Goal: Information Seeking & Learning: Learn about a topic

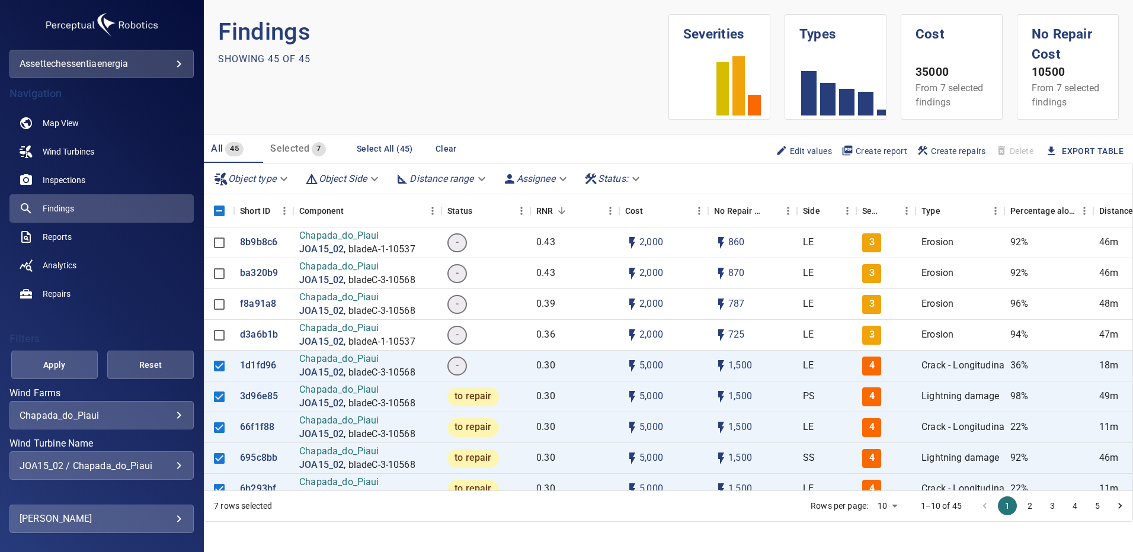
scroll to position [59, 0]
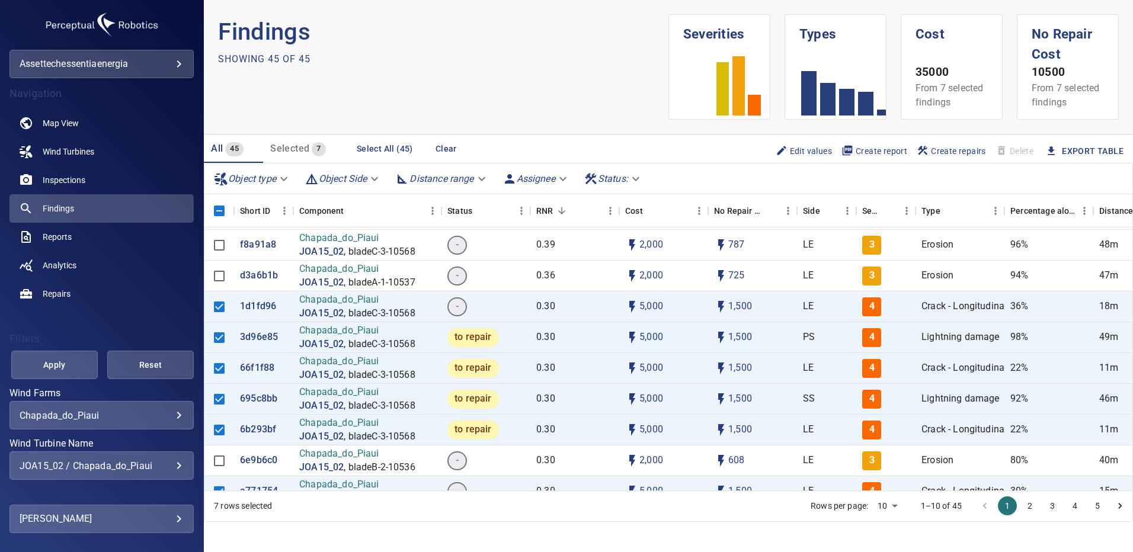
click at [174, 462] on div "JOA15_02 / Chapada_do_Piaui" at bounding box center [102, 465] width 164 height 11
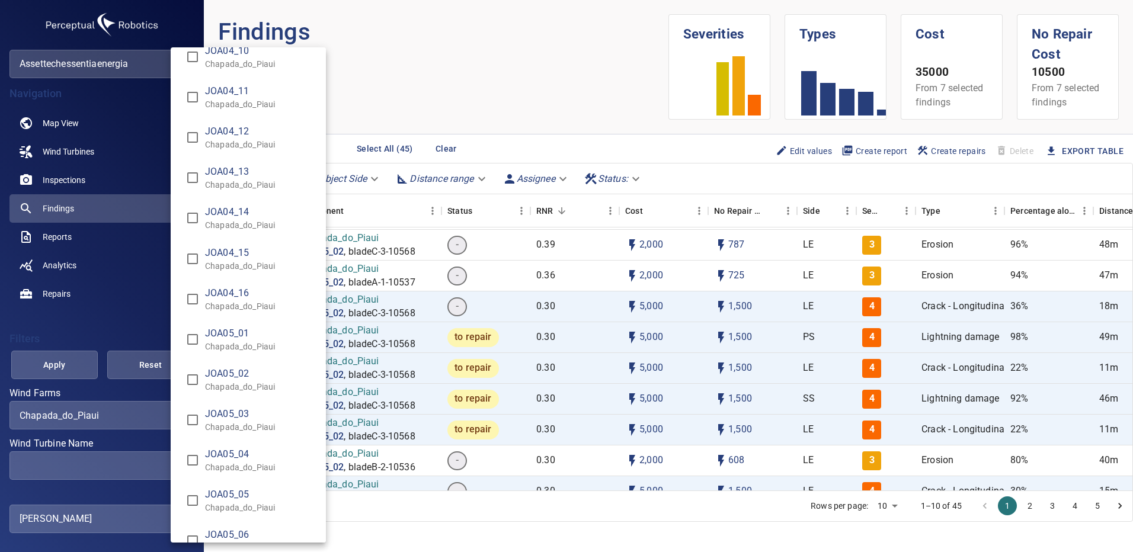
scroll to position [3793, 0]
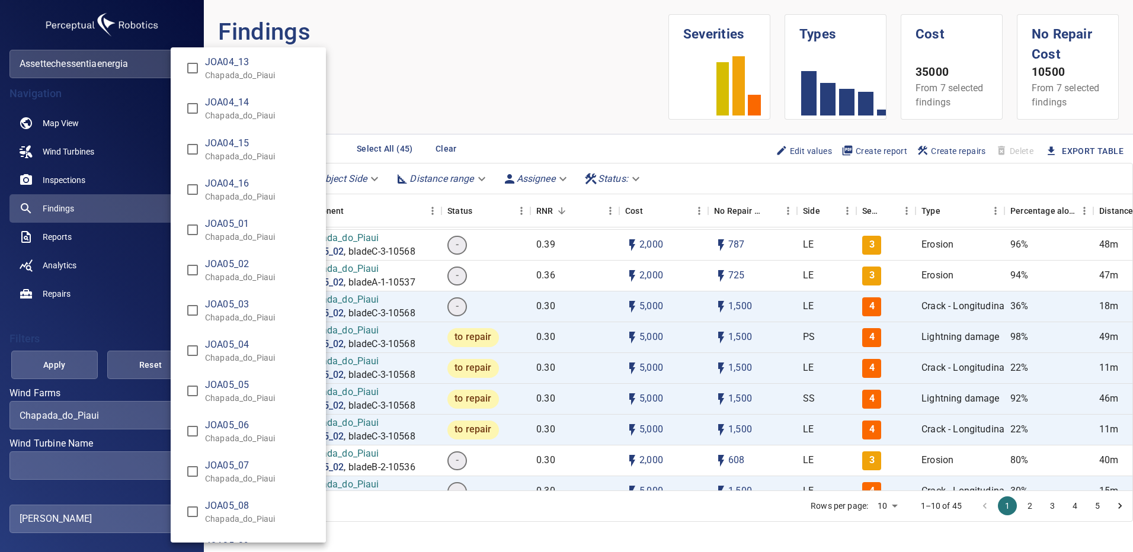
type input "**********"
click at [76, 363] on div "Wind Turbine Name" at bounding box center [566, 276] width 1133 height 552
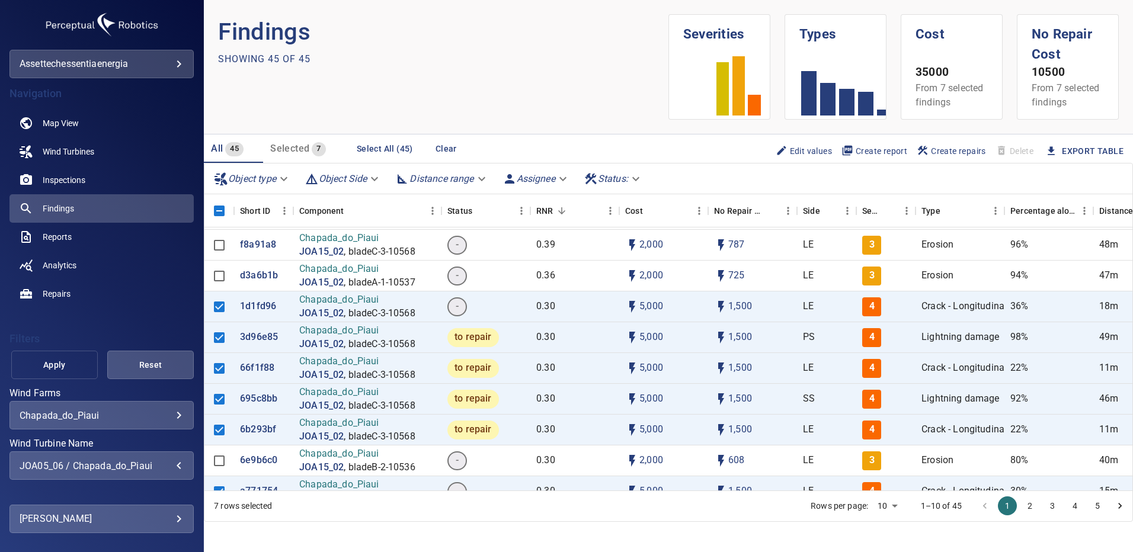
click at [79, 361] on button "Apply" at bounding box center [54, 365] width 87 height 28
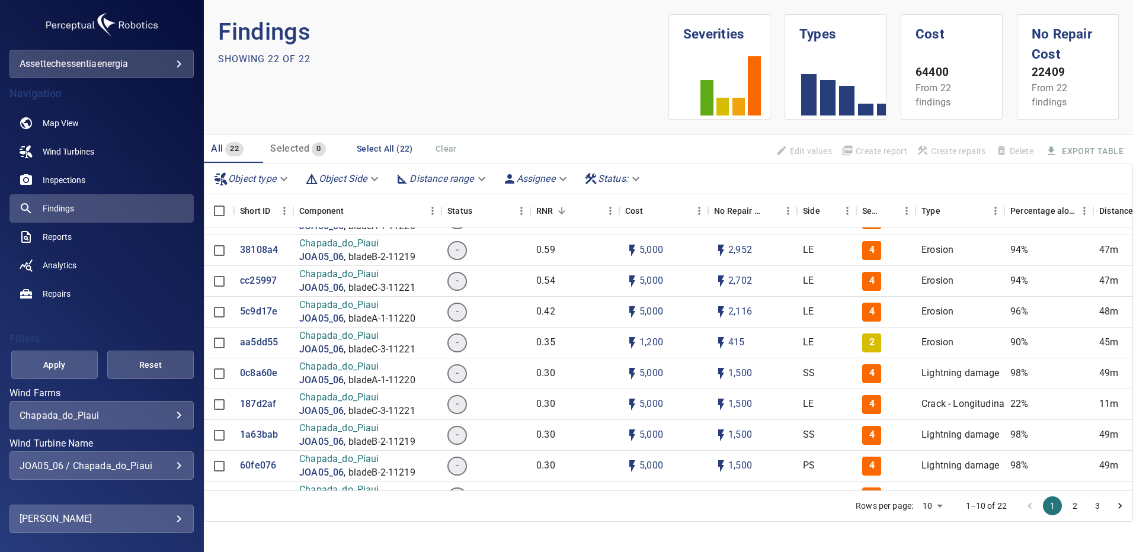
scroll to position [0, 0]
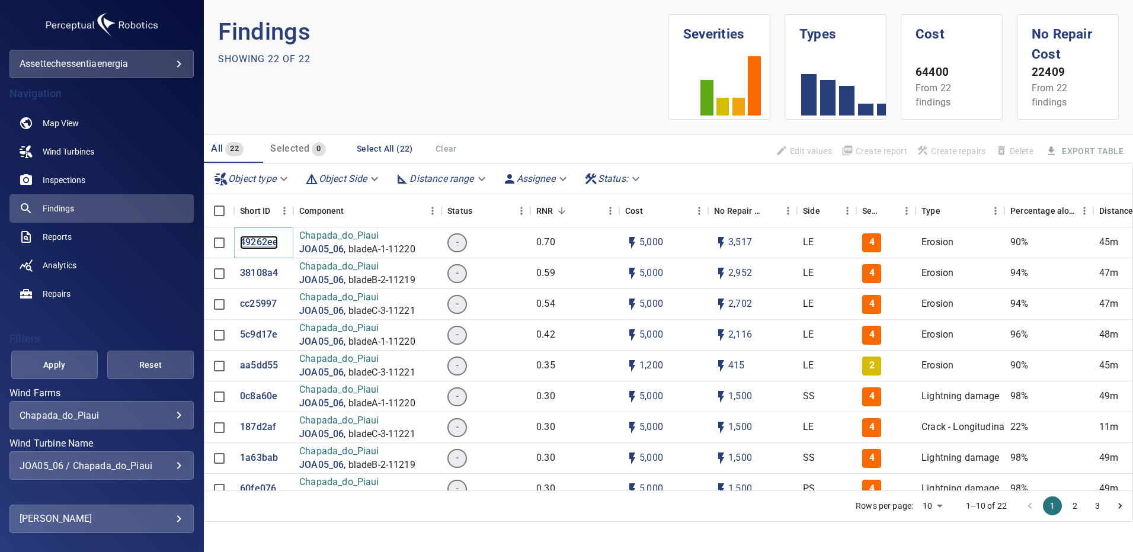
click at [255, 241] on p "49262ee" at bounding box center [259, 243] width 38 height 14
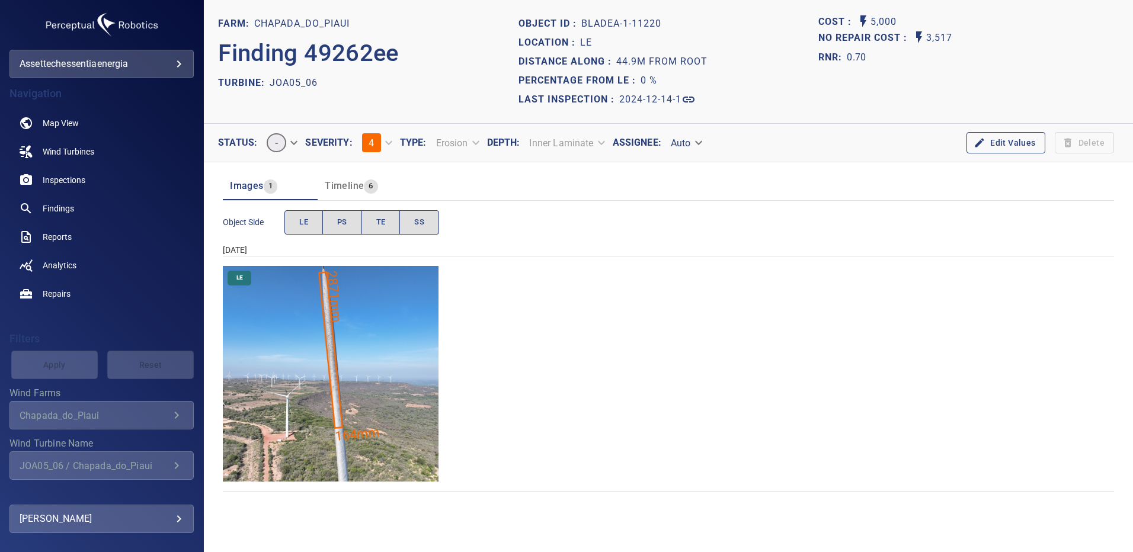
click at [362, 350] on img "Chapada_do_Piaui/JOA05_06/2024-12-14-1/2024-12-14-1/image15wp15.jpg" at bounding box center [331, 374] width 216 height 216
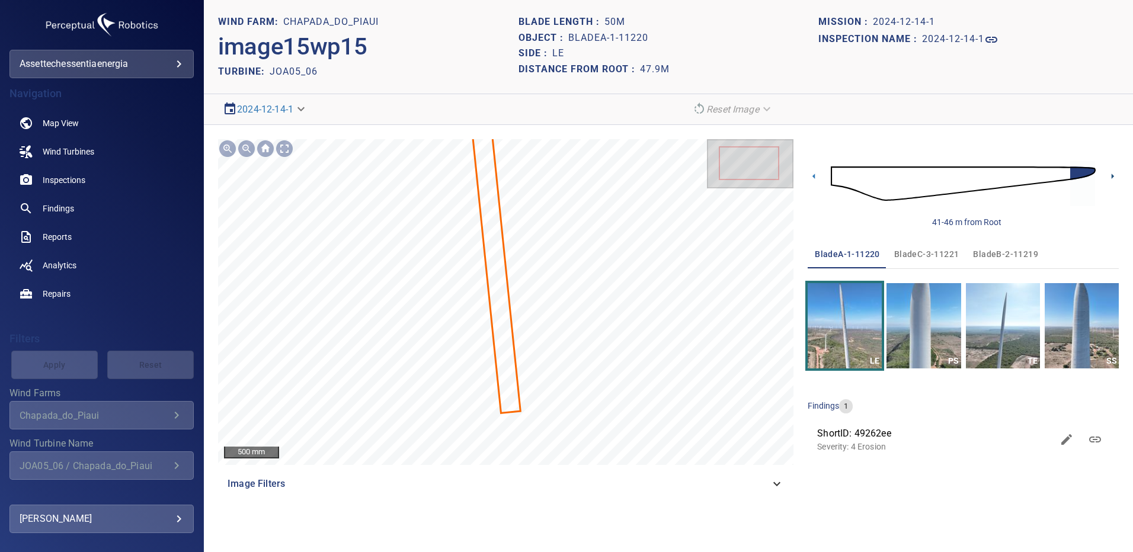
drag, startPoint x: 1114, startPoint y: 172, endPoint x: 1113, endPoint y: 217, distance: 45.0
click at [1114, 172] on icon at bounding box center [1112, 176] width 12 height 12
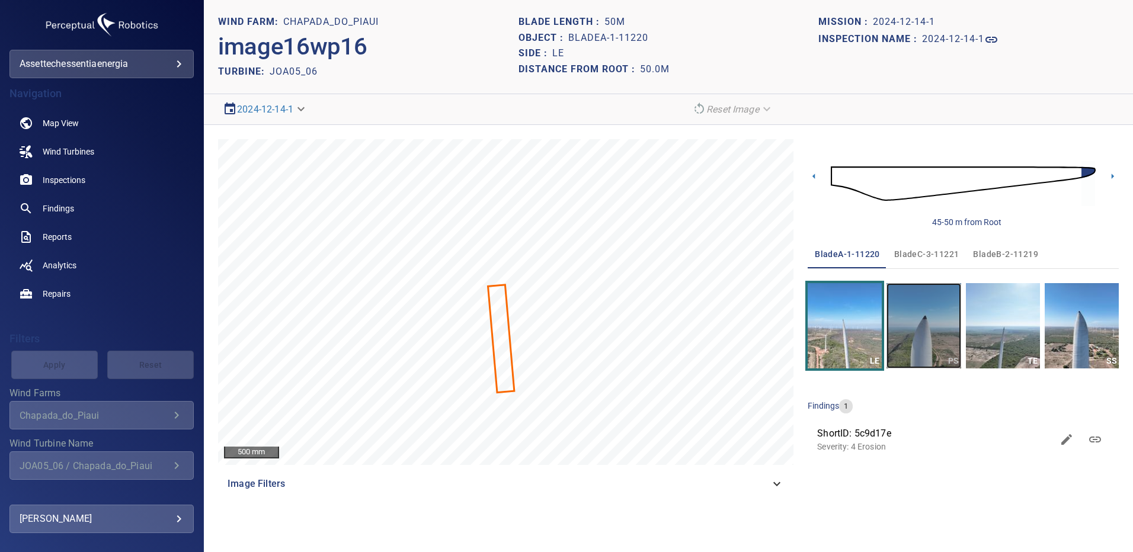
click at [919, 310] on img "button" at bounding box center [924, 325] width 74 height 85
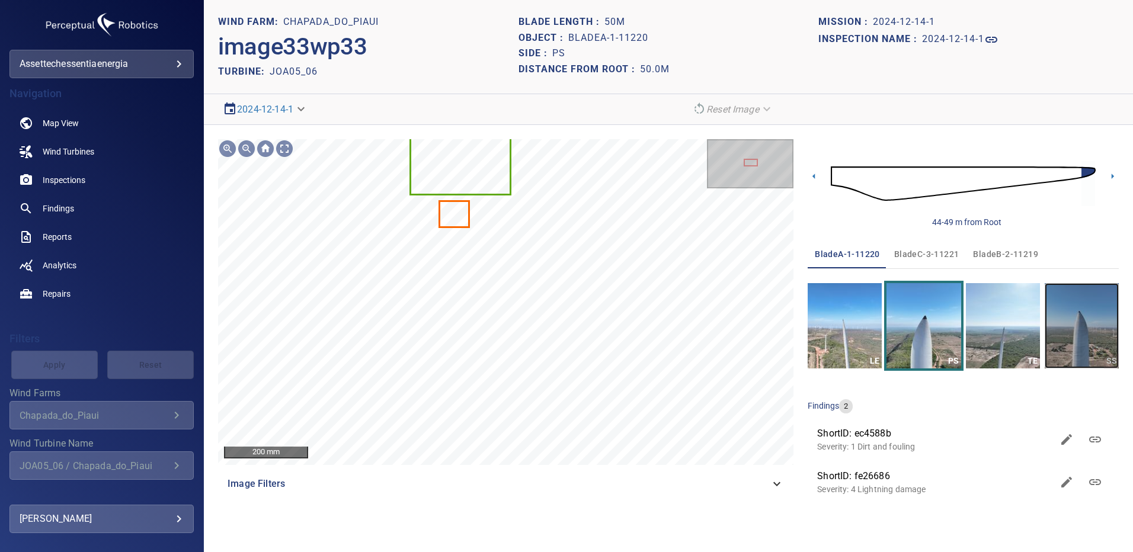
click at [1077, 308] on img "button" at bounding box center [1082, 325] width 74 height 85
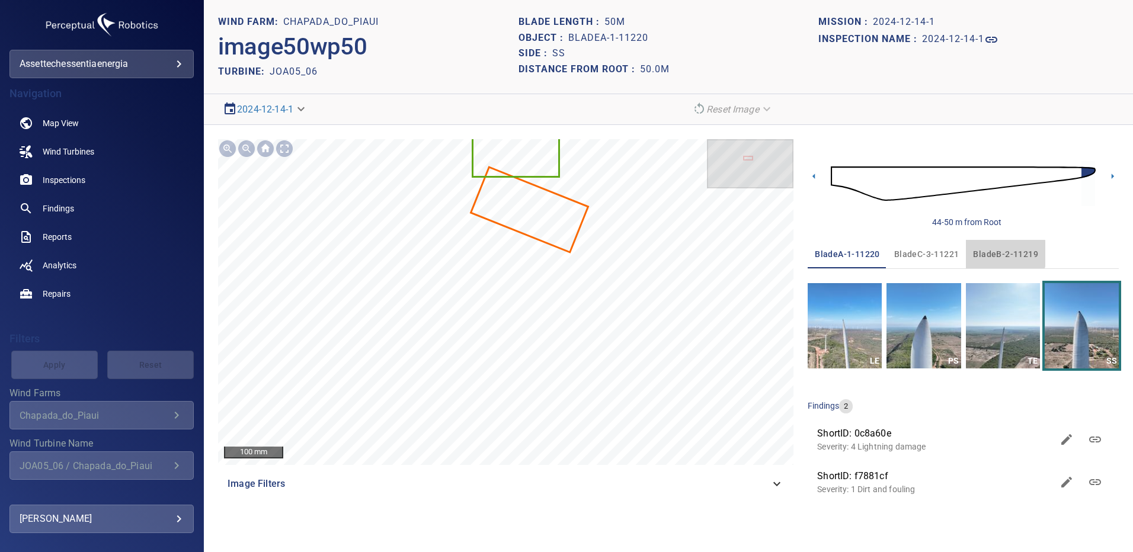
click at [995, 254] on span "bladeB-2-11219" at bounding box center [1005, 254] width 65 height 15
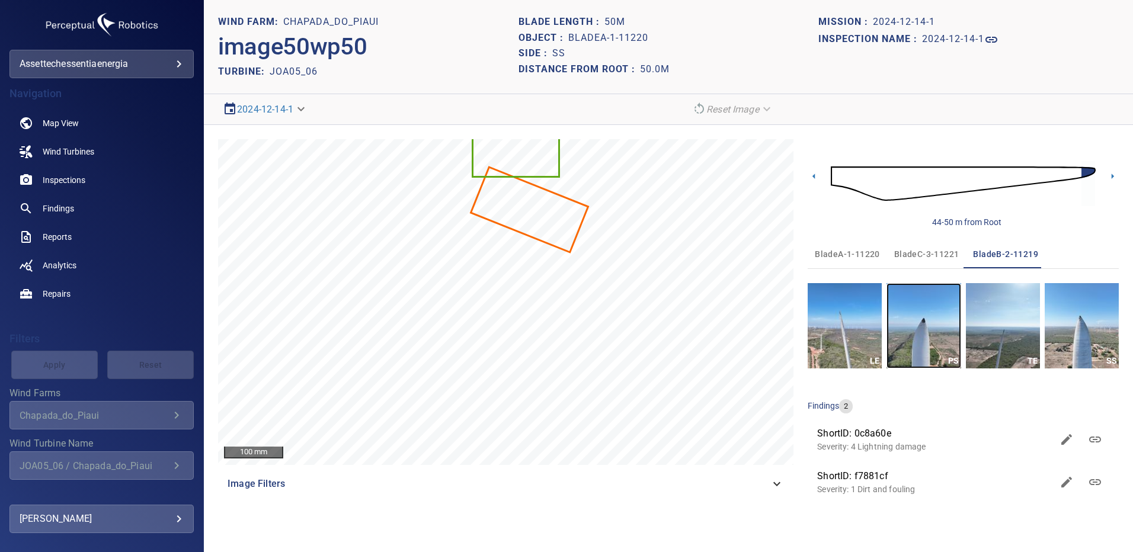
click at [926, 316] on img "button" at bounding box center [924, 325] width 74 height 85
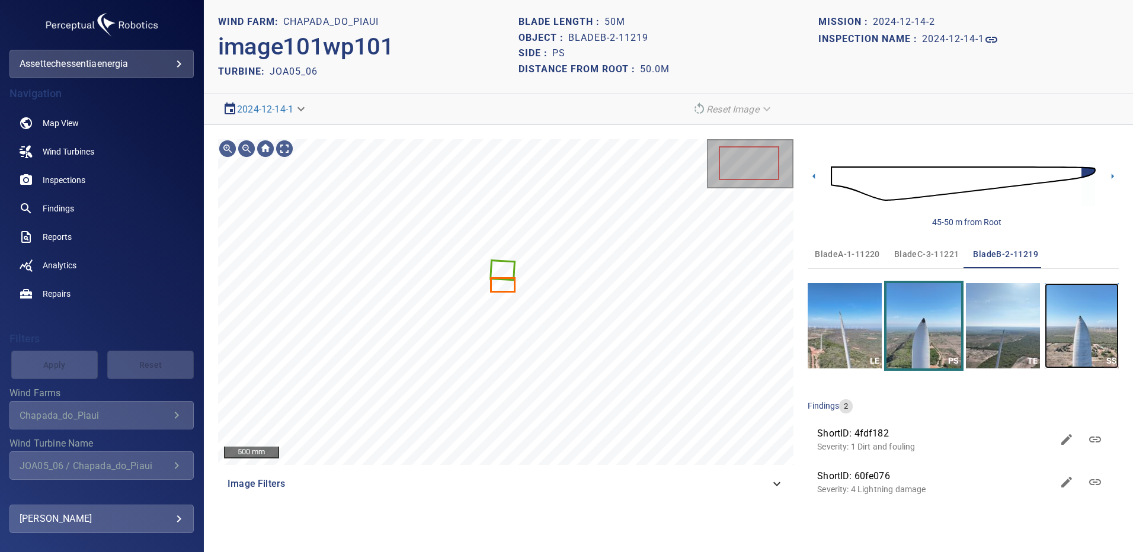
click at [1087, 333] on img "button" at bounding box center [1082, 325] width 74 height 85
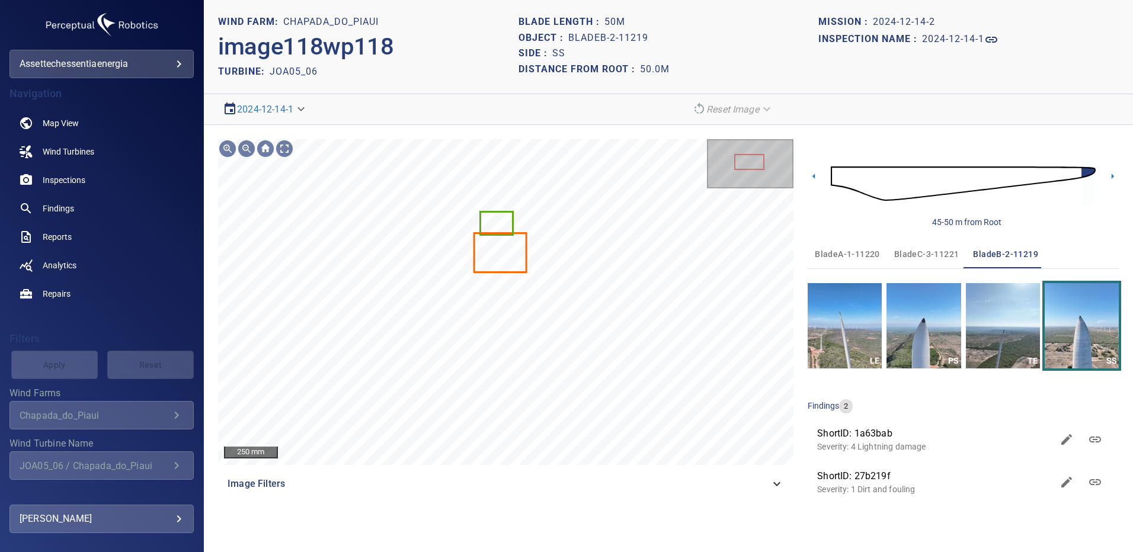
click at [920, 249] on span "bladeC-3-11221" at bounding box center [926, 254] width 65 height 15
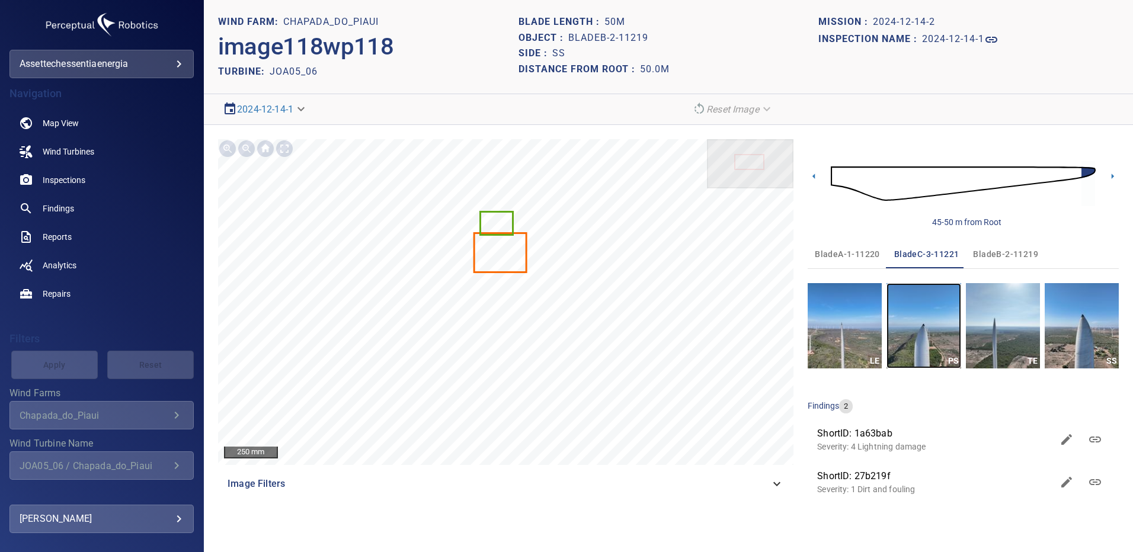
click at [937, 334] on img "button" at bounding box center [924, 325] width 74 height 85
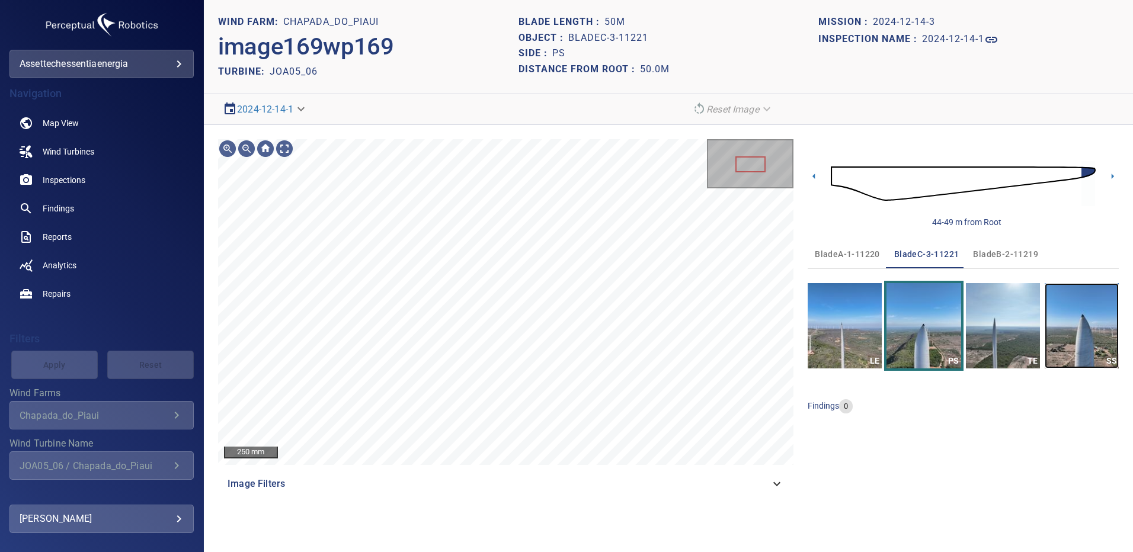
click at [1082, 318] on img "button" at bounding box center [1082, 325] width 74 height 85
